Goal: Book appointment/travel/reservation

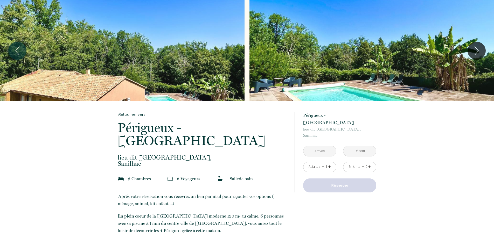
click at [322, 146] on input "text" at bounding box center [319, 151] width 33 height 10
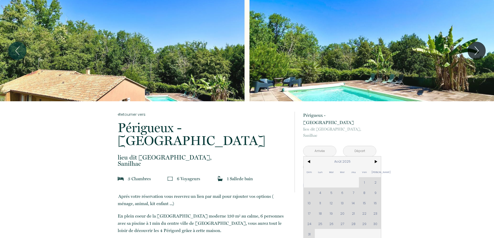
click at [365, 207] on div "Dim Lun Mar Mer Jeu Ven Sam 1 2 3 4 5 6 7 8 9 10 11 12 13 14 15 16 17 18 19 20 …" at bounding box center [342, 198] width 77 height 83
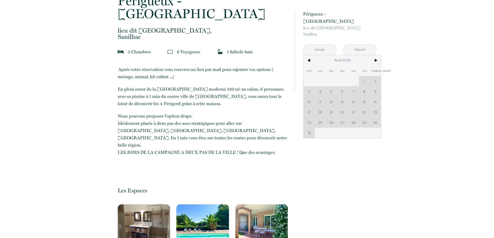
scroll to position [130, 0]
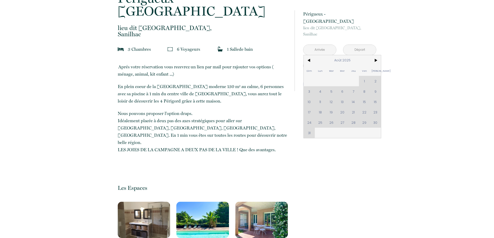
click at [363, 106] on div "Dim Lun Mar Mer Jeu Ven Sam 1 2 3 4 5 6 7 8 9 10 11 12 13 14 15 16 17 18 19 20 …" at bounding box center [342, 96] width 77 height 83
click at [364, 105] on div "Dim Lun Mar Mer Jeu Ven Sam 1 2 3 4 5 6 7 8 9 10 11 12 13 14 15 16 17 18 19 20 …" at bounding box center [342, 96] width 77 height 83
click at [243, 99] on p "En plein coeur de la [GEOGRAPHIC_DATA] moderne 130 m² au calme, 6 personnes ave…" at bounding box center [203, 94] width 170 height 22
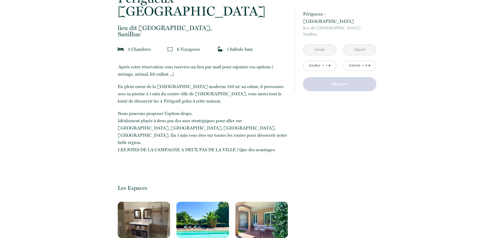
click at [330, 62] on link "+" at bounding box center [329, 66] width 3 height 8
click at [370, 62] on link "+" at bounding box center [369, 66] width 3 height 8
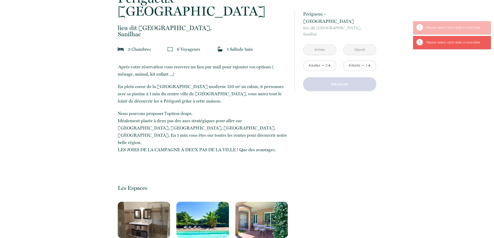
click at [370, 62] on link "+" at bounding box center [369, 66] width 3 height 8
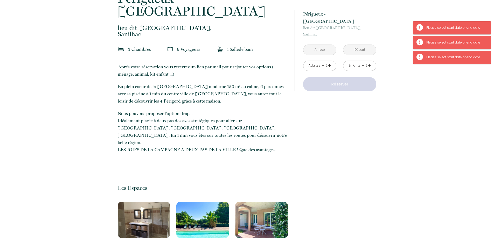
click at [324, 45] on input "text" at bounding box center [319, 50] width 33 height 10
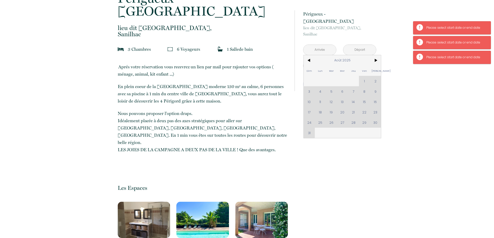
click at [346, 91] on div "Dim Lun Mar Mer Jeu Ven Sam 1 2 3 4 5 6 7 8 9 10 11 12 13 14 15 16 17 18 19 20 …" at bounding box center [342, 96] width 77 height 83
click at [355, 105] on div "Dim Lun Mar Mer Jeu Ven Sam 1 2 3 4 5 6 7 8 9 10 11 12 13 14 15 16 17 18 19 20 …" at bounding box center [342, 96] width 77 height 83
click at [232, 149] on p "Aprés votre réservation vous recevrez un lien par mail pour rajouter vos option…" at bounding box center [203, 114] width 170 height 103
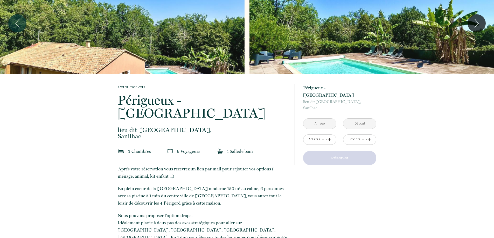
scroll to position [0, 0]
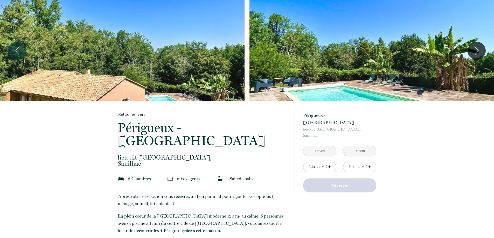
click at [320, 146] on input "text" at bounding box center [319, 151] width 33 height 10
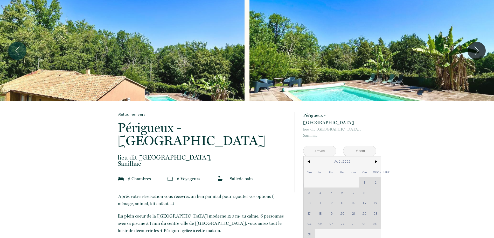
click at [354, 207] on div "Dim Lun Mar Mer Jeu Ven Sam 1 2 3 4 5 6 7 8 9 10 11 12 13 14 15 16 17 18 19 20 …" at bounding box center [342, 198] width 77 height 83
